Goal: Task Accomplishment & Management: Use online tool/utility

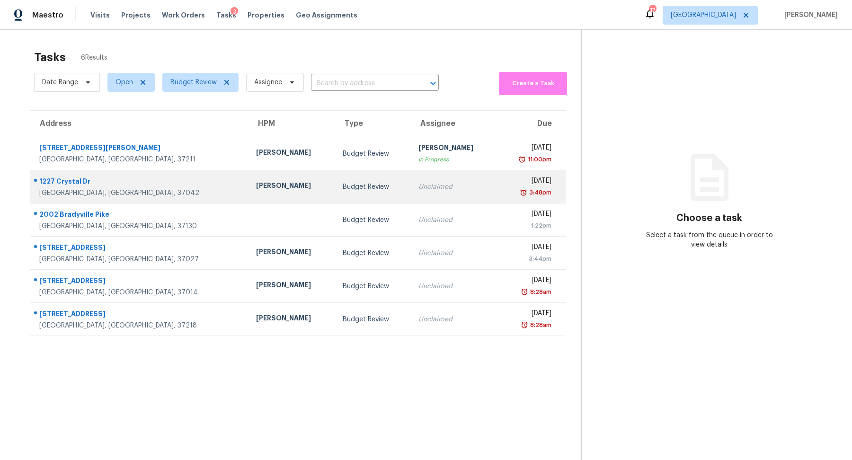
click at [69, 192] on div "[GEOGRAPHIC_DATA], [GEOGRAPHIC_DATA], 37042" at bounding box center [140, 192] width 202 height 9
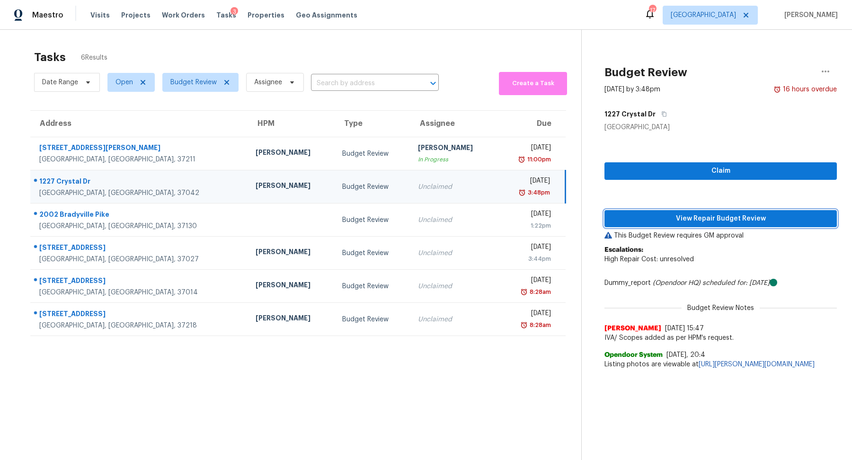
click at [708, 215] on span "View Repair Budget Review" at bounding box center [720, 219] width 217 height 12
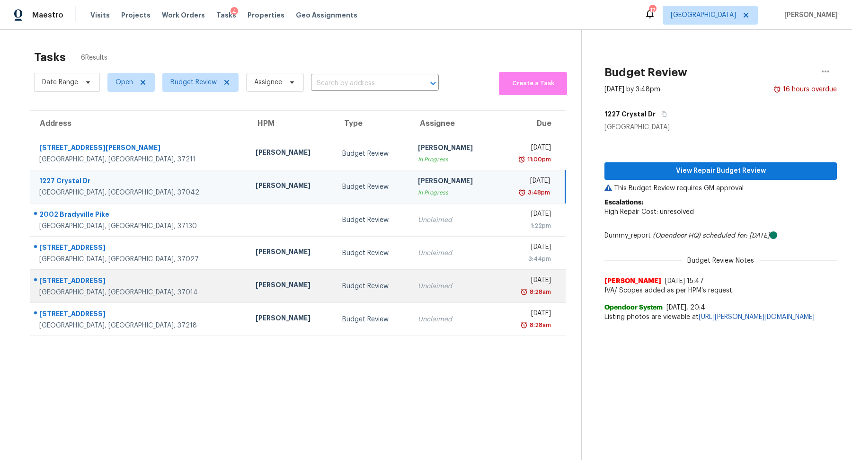
click at [72, 292] on div "[GEOGRAPHIC_DATA], [GEOGRAPHIC_DATA], 37014" at bounding box center [139, 292] width 201 height 9
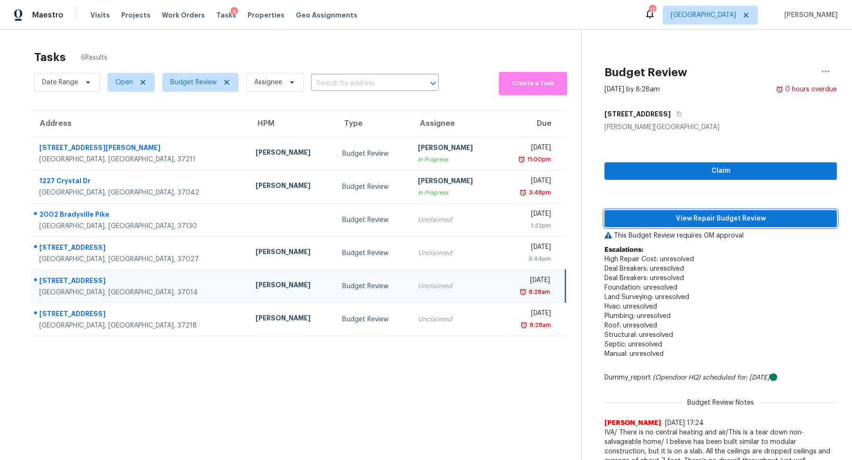
click at [742, 217] on span "View Repair Budget Review" at bounding box center [720, 219] width 217 height 12
